Goal: Information Seeking & Learning: Learn about a topic

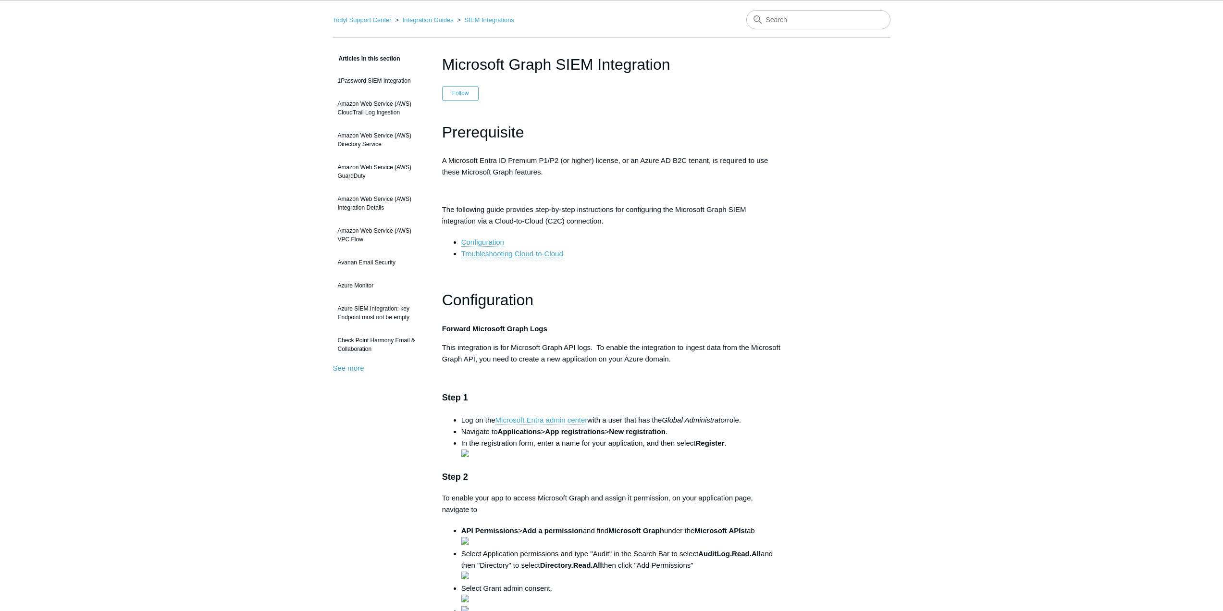
scroll to position [48, 0]
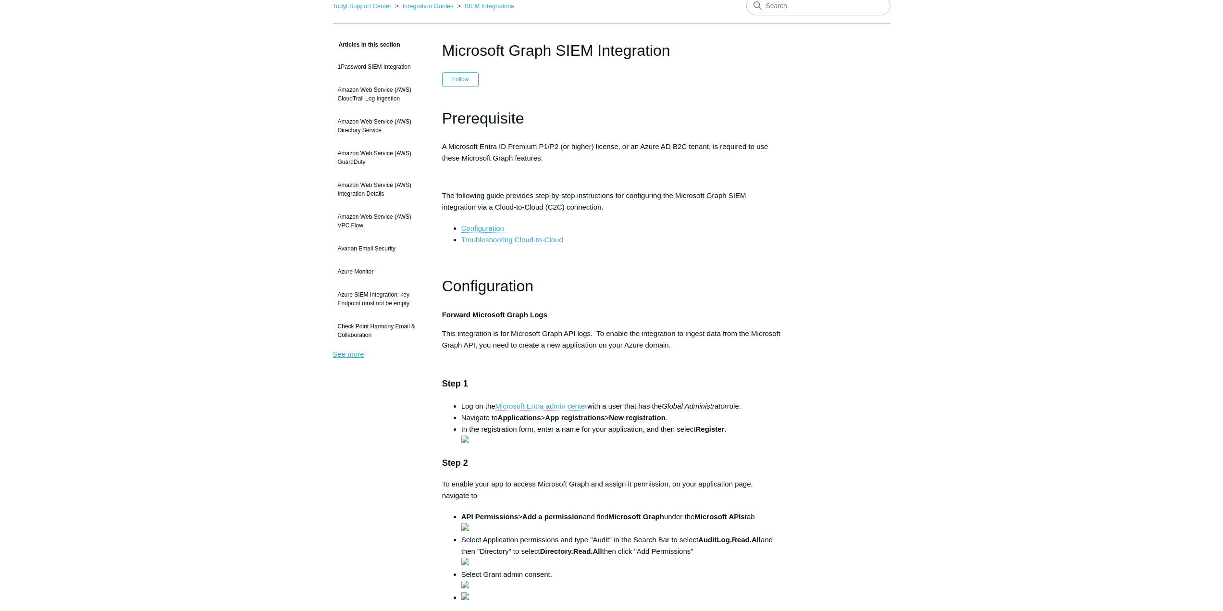
click at [353, 355] on link "See more" at bounding box center [348, 354] width 31 height 8
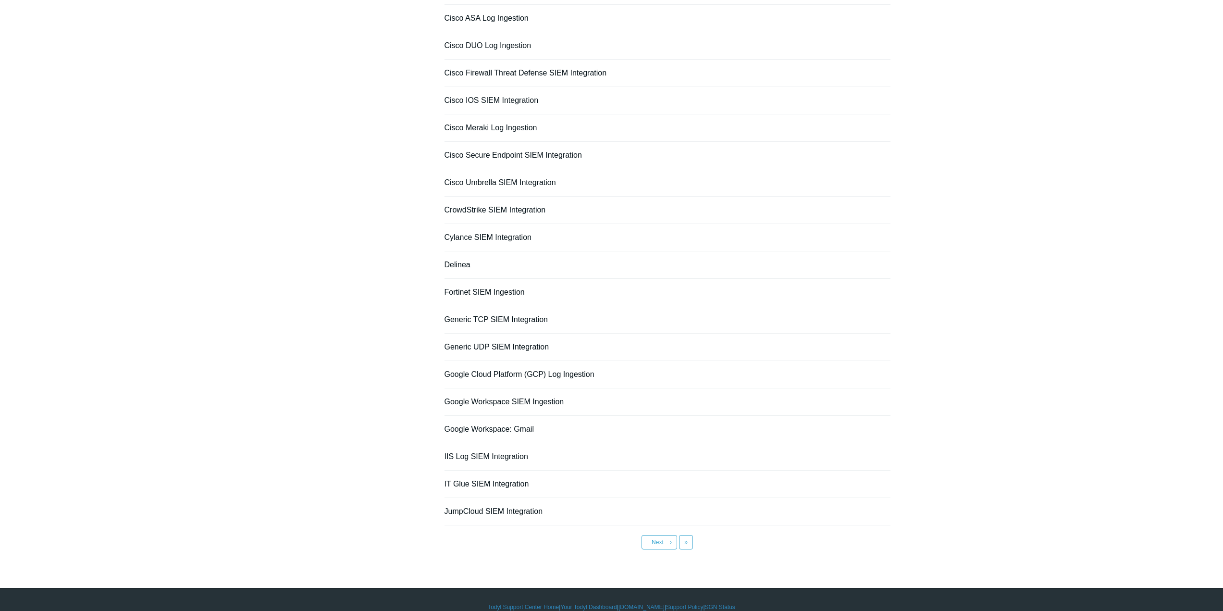
scroll to position [427, 0]
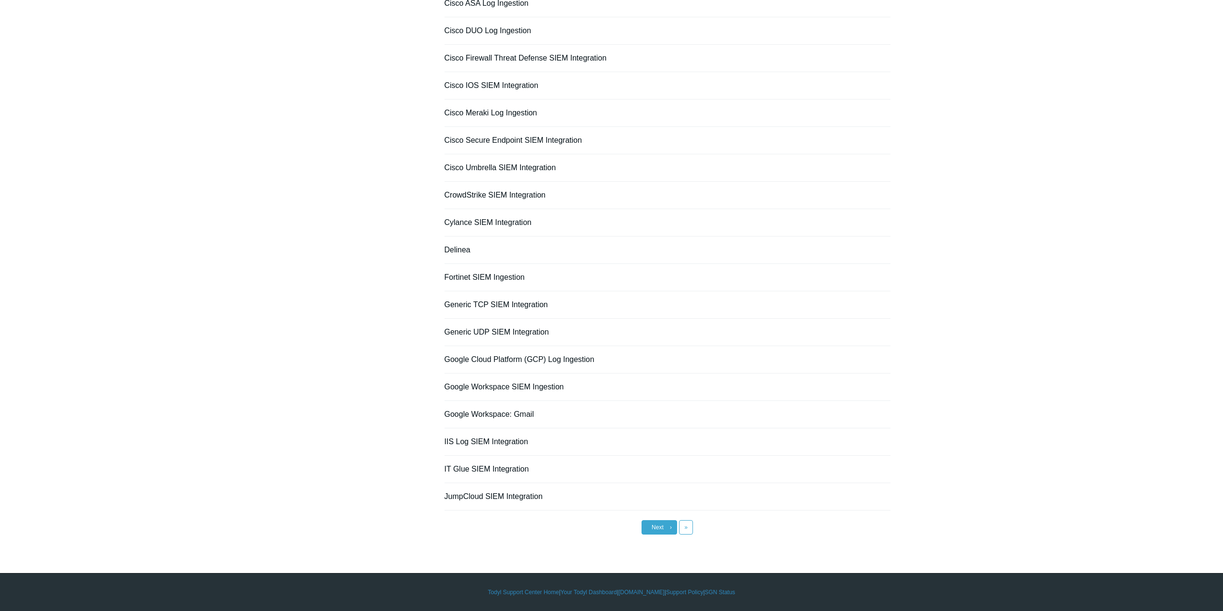
click at [663, 533] on link "Next ›" at bounding box center [659, 527] width 36 height 14
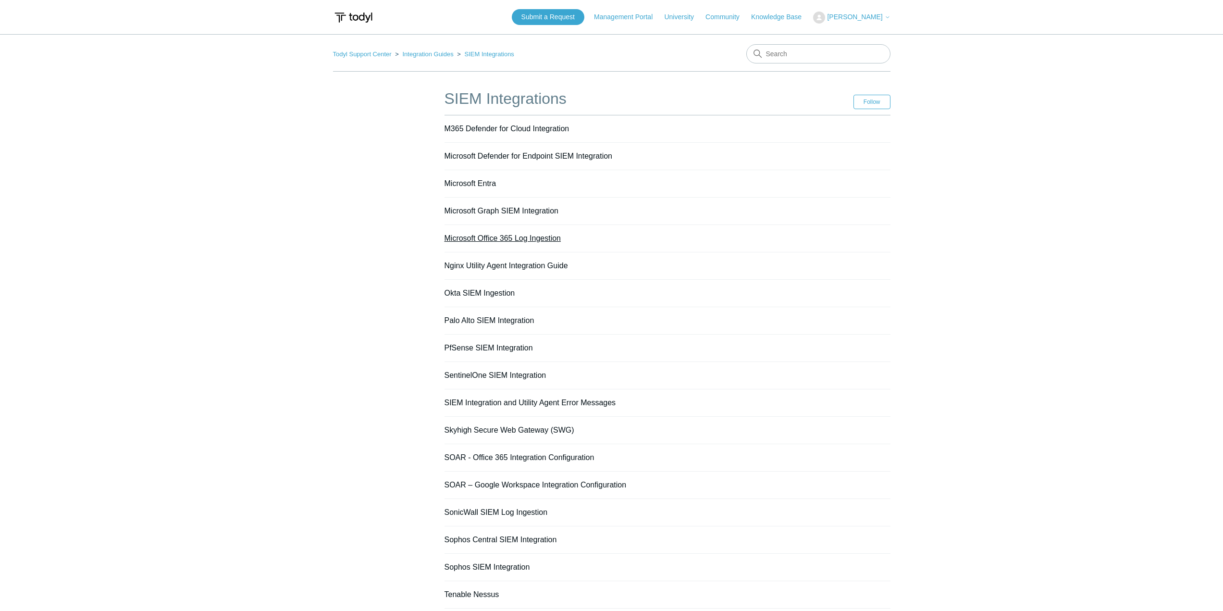
click at [521, 239] on link "Microsoft Office 365 Log Ingestion" at bounding box center [502, 238] width 117 height 8
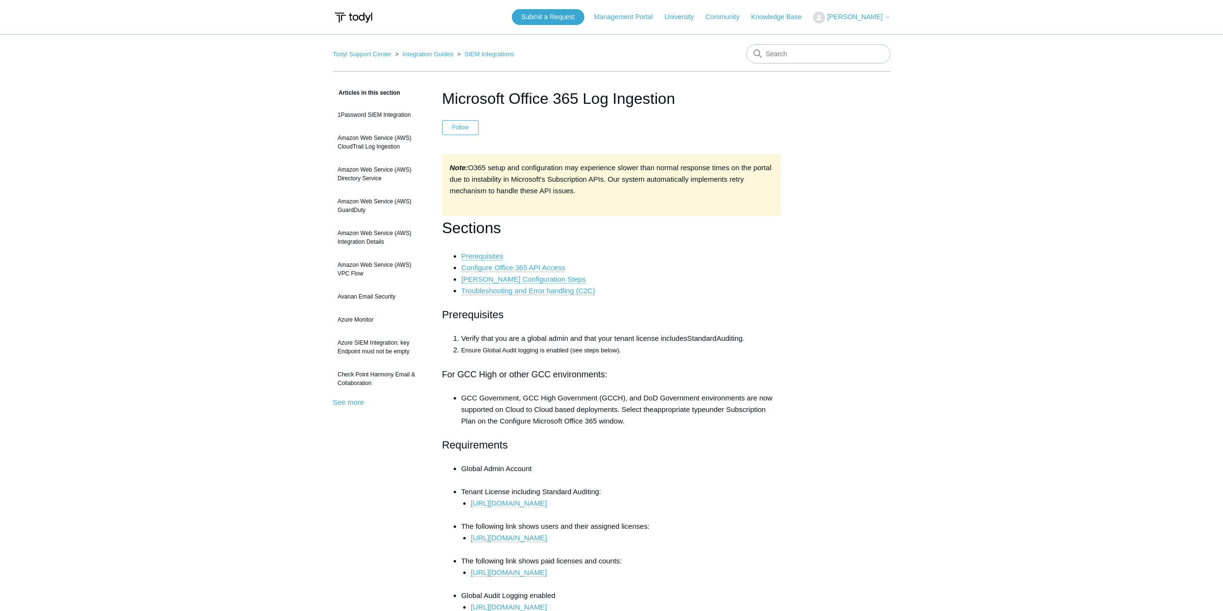
click at [547, 501] on link "https://learn.microsoft.com/en-us/purview/audit-solutions-overview" at bounding box center [509, 503] width 76 height 9
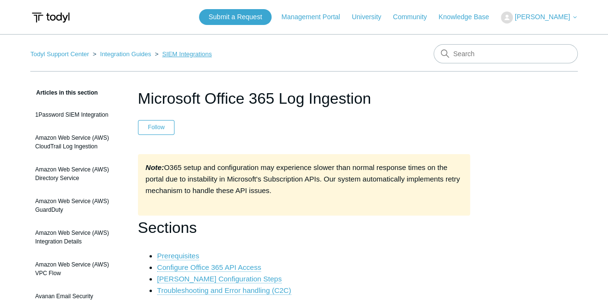
click at [195, 53] on link "SIEM Integrations" at bounding box center [186, 53] width 49 height 7
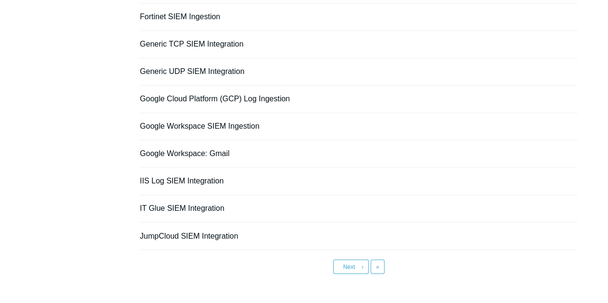
scroll to position [728, 0]
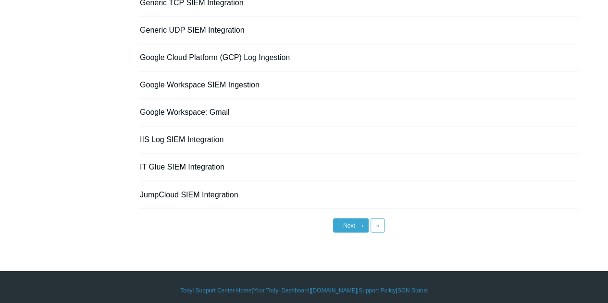
click at [349, 222] on span "Next" at bounding box center [349, 225] width 12 height 7
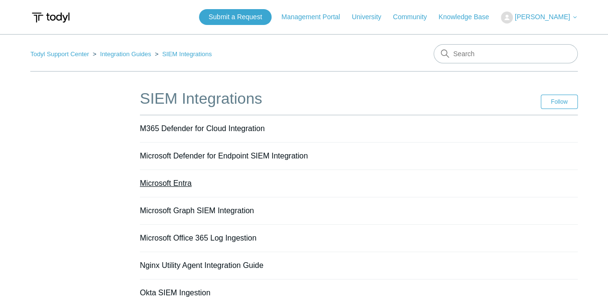
click at [171, 182] on link "Microsoft Entra" at bounding box center [166, 183] width 52 height 8
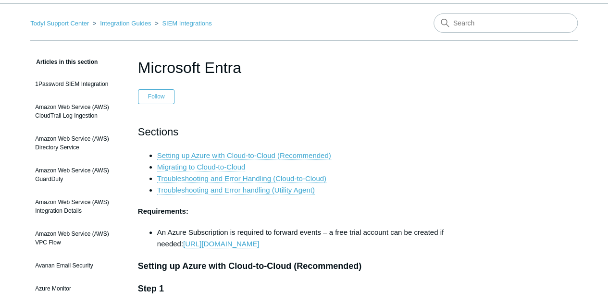
scroll to position [13, 0]
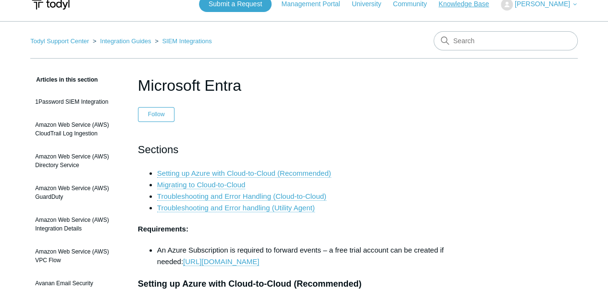
click at [492, 5] on link "Knowledge Base" at bounding box center [468, 4] width 60 height 10
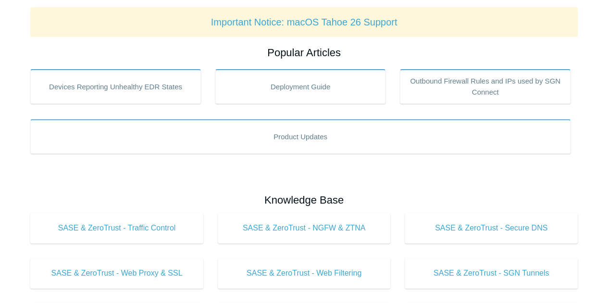
scroll to position [140, 0]
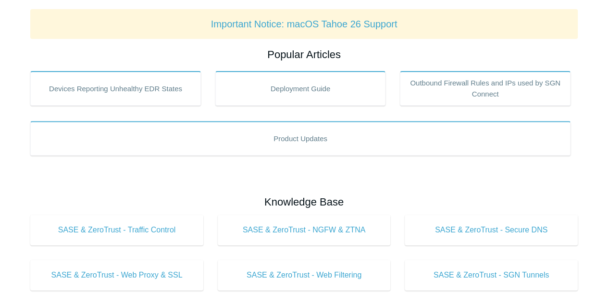
drag, startPoint x: 604, startPoint y: 99, endPoint x: 609, endPoint y: 110, distance: 11.6
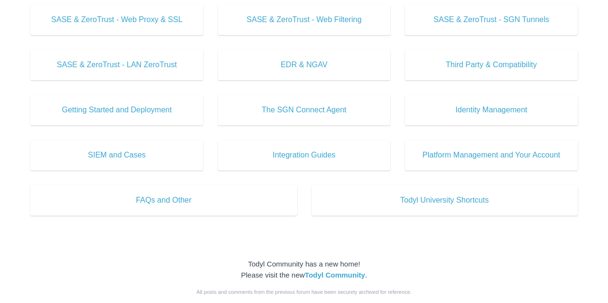
scroll to position [397, 0]
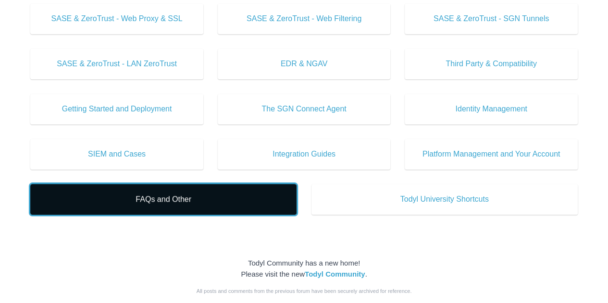
click at [162, 201] on span "FAQs and Other" at bounding box center [163, 200] width 237 height 12
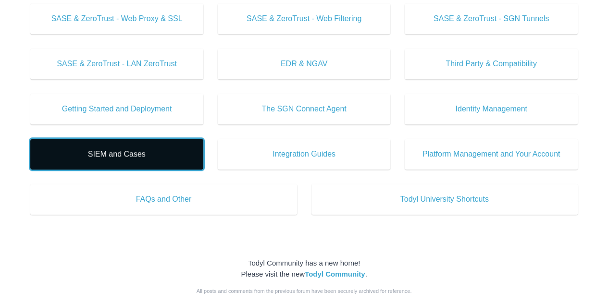
click at [125, 155] on span "SIEM and Cases" at bounding box center [117, 154] width 144 height 12
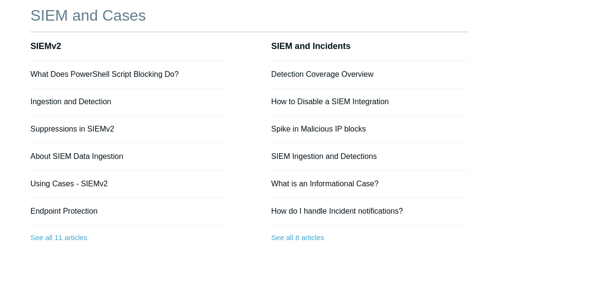
scroll to position [83, 0]
click at [86, 182] on link "Using Cases - SIEMv2" at bounding box center [68, 184] width 77 height 8
click at [159, 134] on li "Suppressions in SIEMv2" at bounding box center [128, 129] width 197 height 27
click at [347, 76] on link "Detection Coverage Overview" at bounding box center [322, 75] width 102 height 8
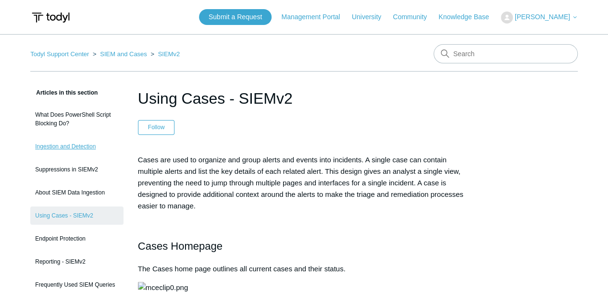
click at [89, 152] on link "Ingestion and Detection" at bounding box center [76, 146] width 93 height 18
click at [69, 147] on link "Ingestion and Detection" at bounding box center [76, 146] width 93 height 18
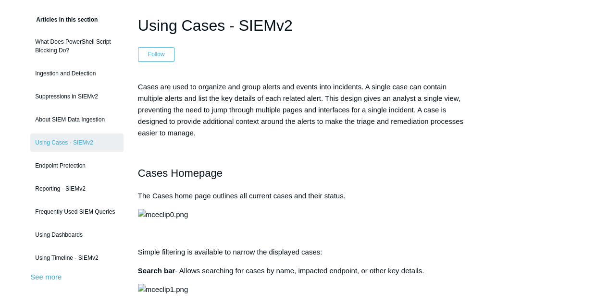
scroll to position [67, 0]
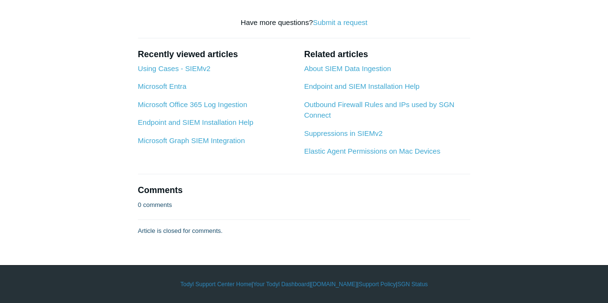
scroll to position [1758, 0]
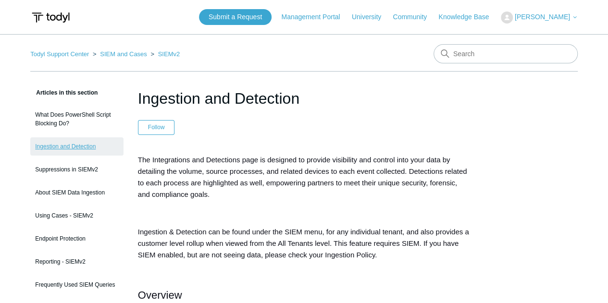
click at [69, 147] on link "Ingestion and Detection" at bounding box center [76, 146] width 93 height 18
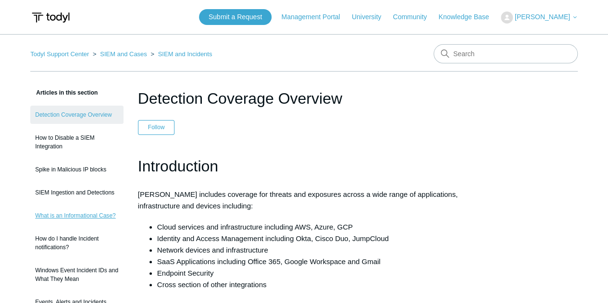
click at [67, 214] on link "What is an Informational Case?" at bounding box center [76, 216] width 93 height 18
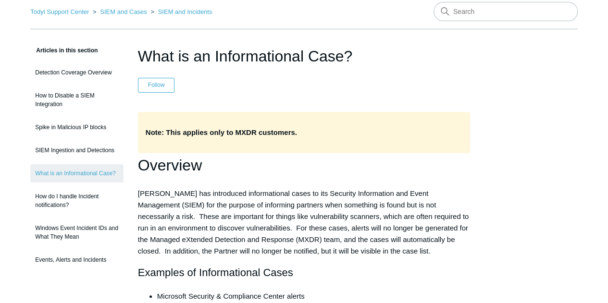
scroll to position [148, 0]
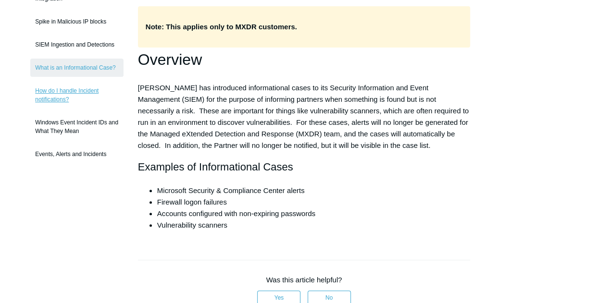
click at [80, 93] on link "How do I handle Incident notifications?" at bounding box center [76, 95] width 93 height 27
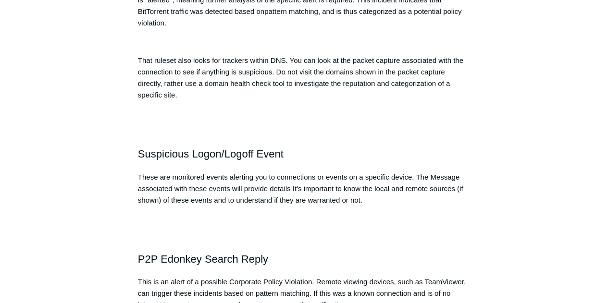
scroll to position [1175, 0]
